Goal: Use online tool/utility

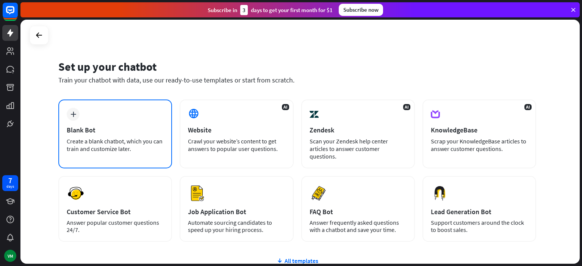
click at [121, 127] on div "Blank Bot" at bounding box center [115, 130] width 97 height 9
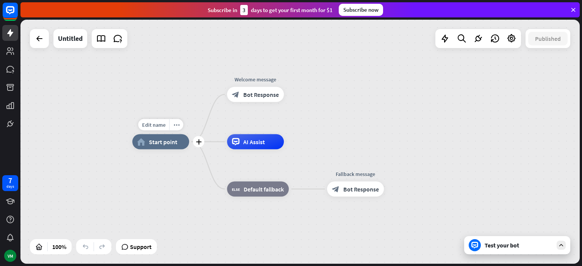
click at [158, 150] on div "Edit name more_horiz plus home_2 Start point" at bounding box center [160, 141] width 57 height 15
click at [497, 245] on div "Test your bot" at bounding box center [518, 246] width 68 height 8
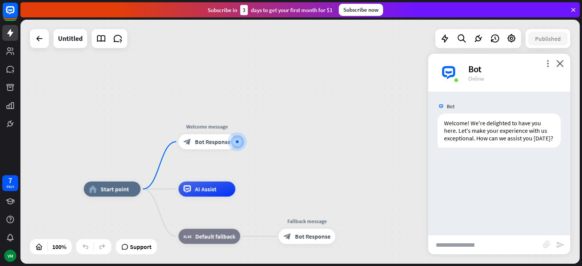
click at [472, 242] on input "text" at bounding box center [485, 244] width 115 height 19
type input "******"
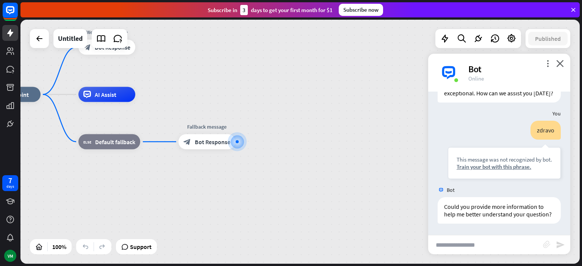
scroll to position [60, 0]
click at [563, 60] on icon "close" at bounding box center [560, 63] width 8 height 7
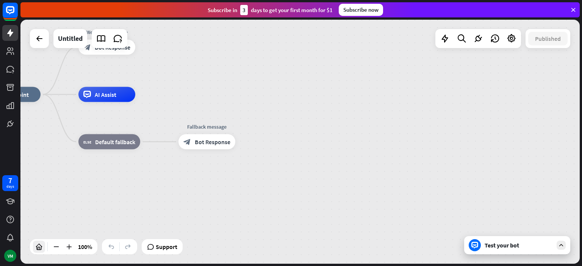
click at [42, 251] on div at bounding box center [39, 247] width 12 height 12
